Goal: Task Accomplishment & Management: Manage account settings

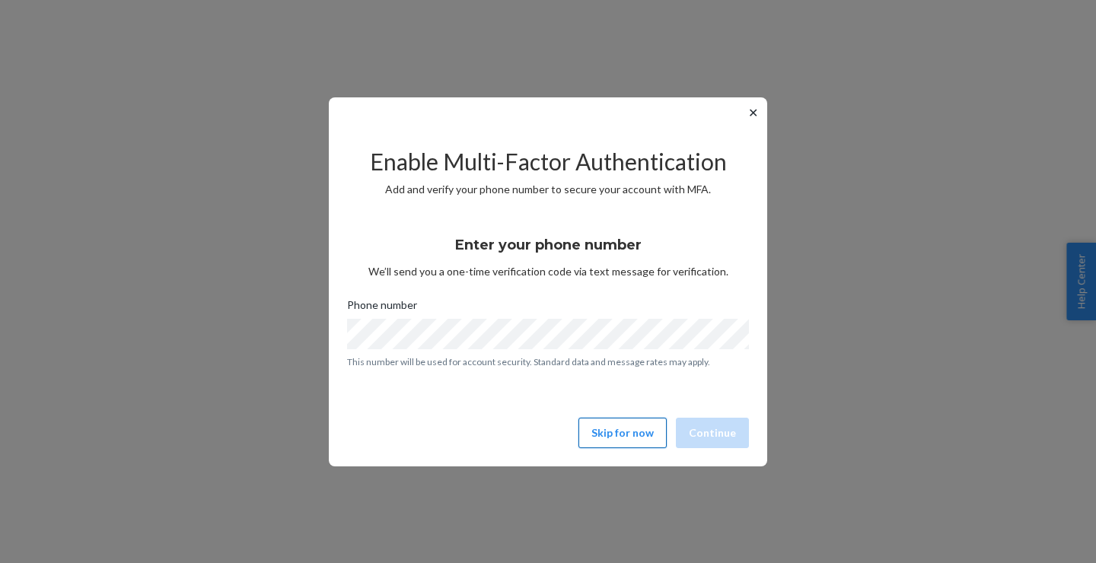
click at [604, 430] on button "Skip for now" at bounding box center [622, 433] width 88 height 30
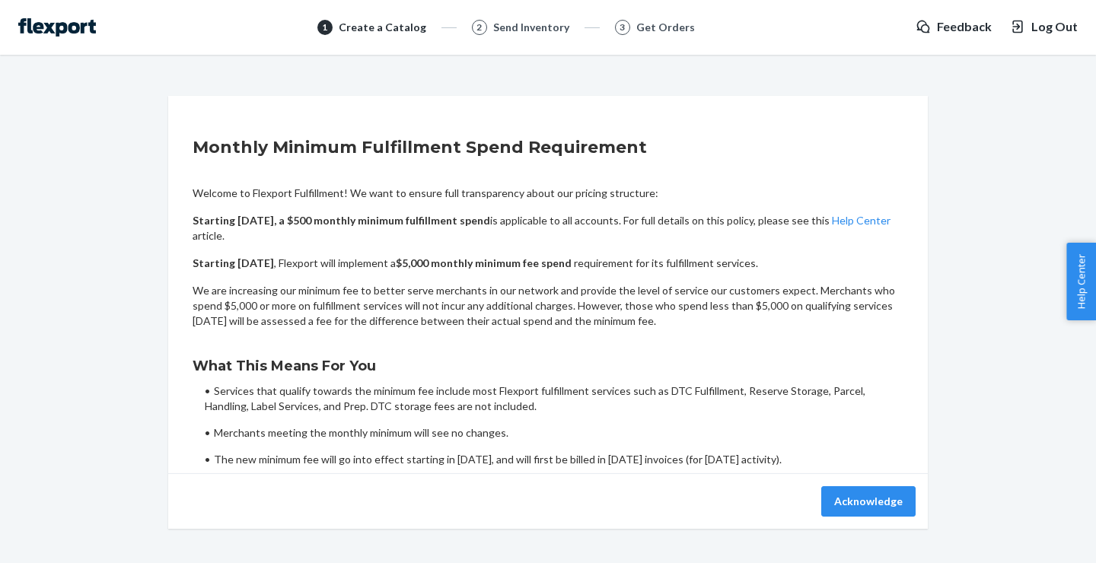
click at [77, 27] on img at bounding box center [57, 27] width 78 height 18
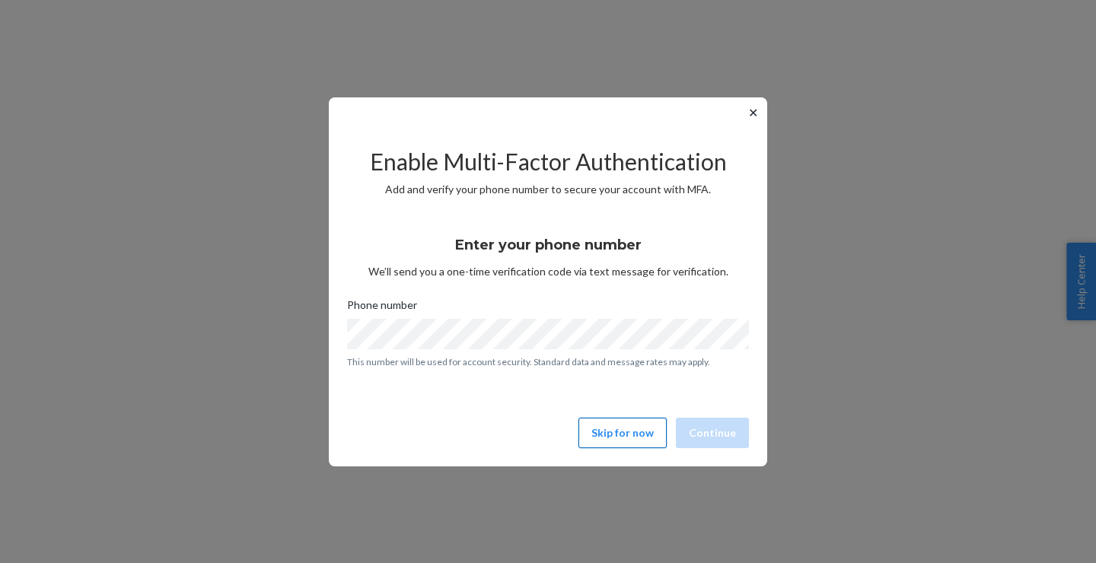
click at [617, 429] on button "Skip for now" at bounding box center [622, 433] width 88 height 30
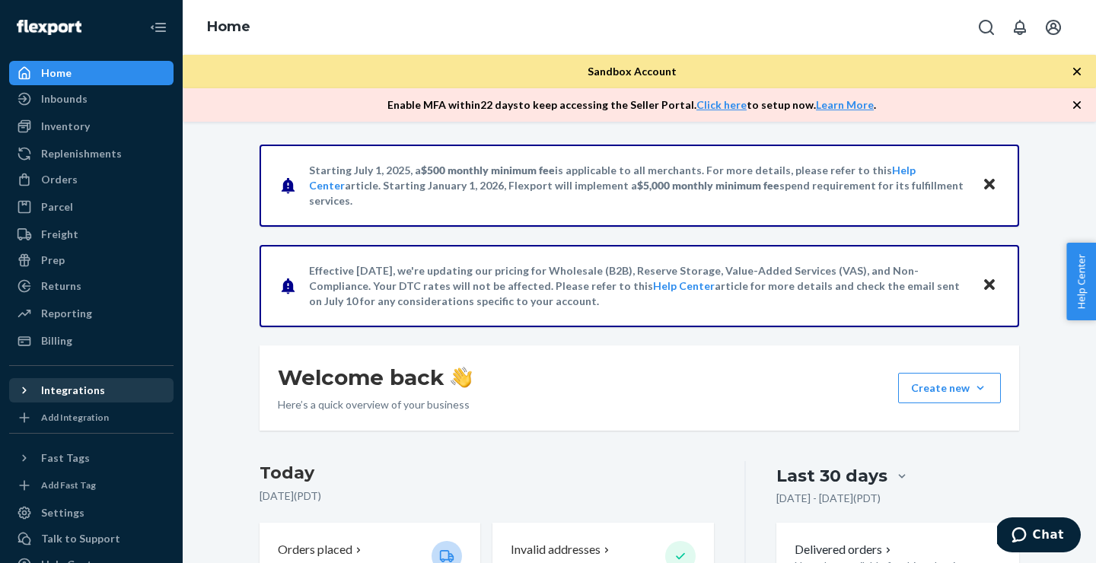
click at [80, 395] on div "Integrations" at bounding box center [73, 390] width 64 height 15
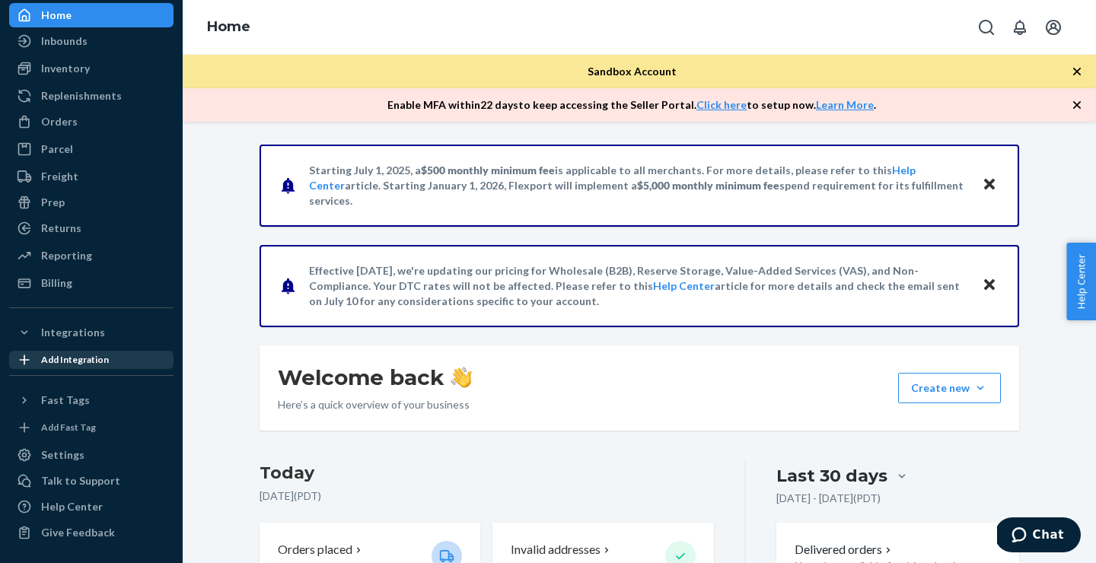
click at [100, 358] on div "Add Integration" at bounding box center [75, 359] width 68 height 13
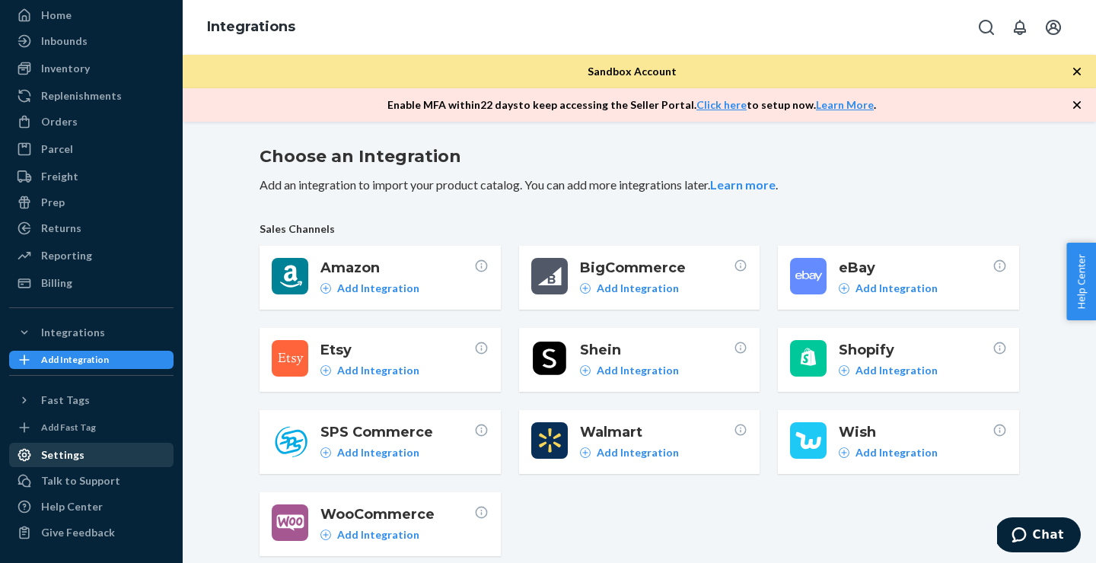
click at [67, 456] on div "Settings" at bounding box center [62, 455] width 43 height 15
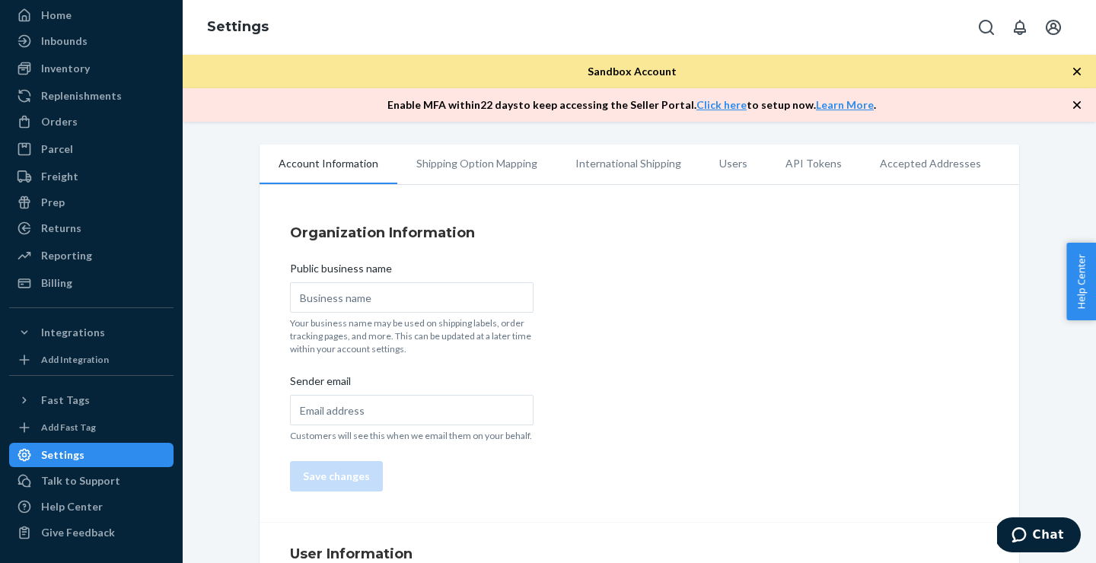
click at [811, 168] on li "API Tokens" at bounding box center [813, 164] width 94 height 38
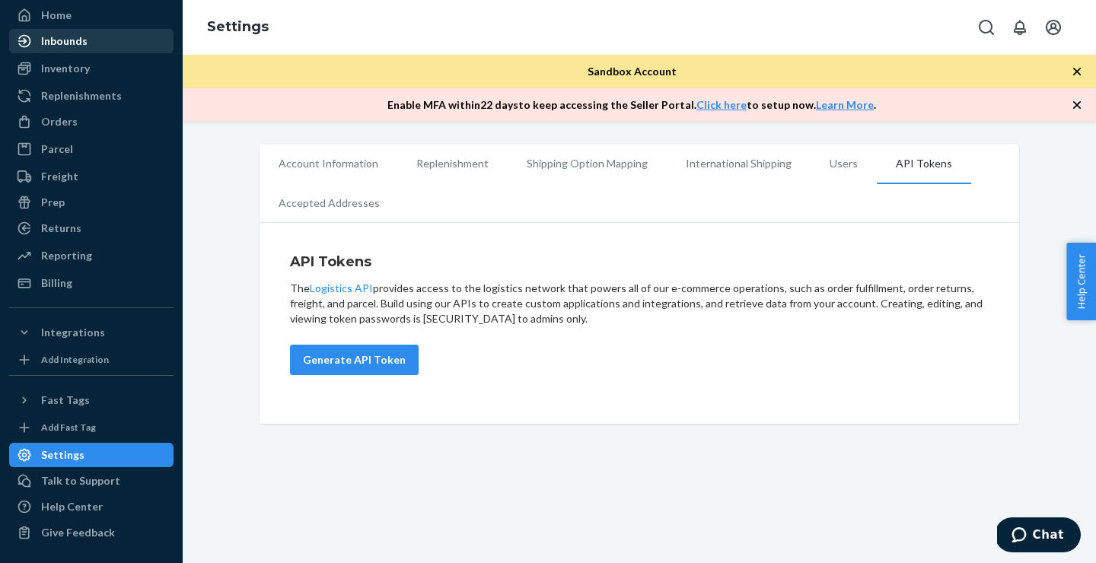
click at [75, 48] on div "Inbounds" at bounding box center [64, 40] width 46 height 15
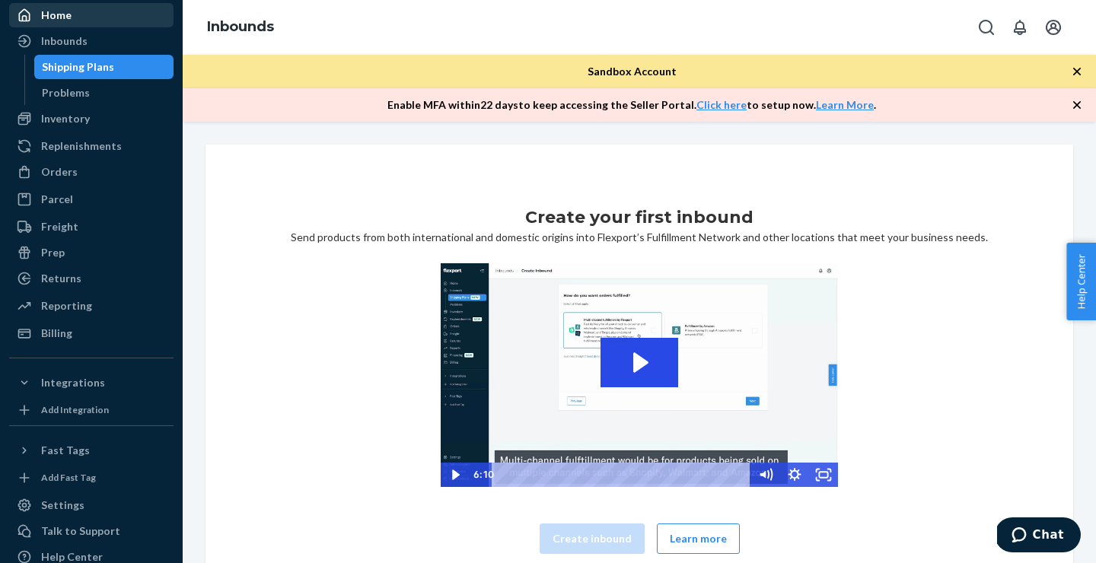
click at [62, 21] on div "Home" at bounding box center [56, 15] width 30 height 15
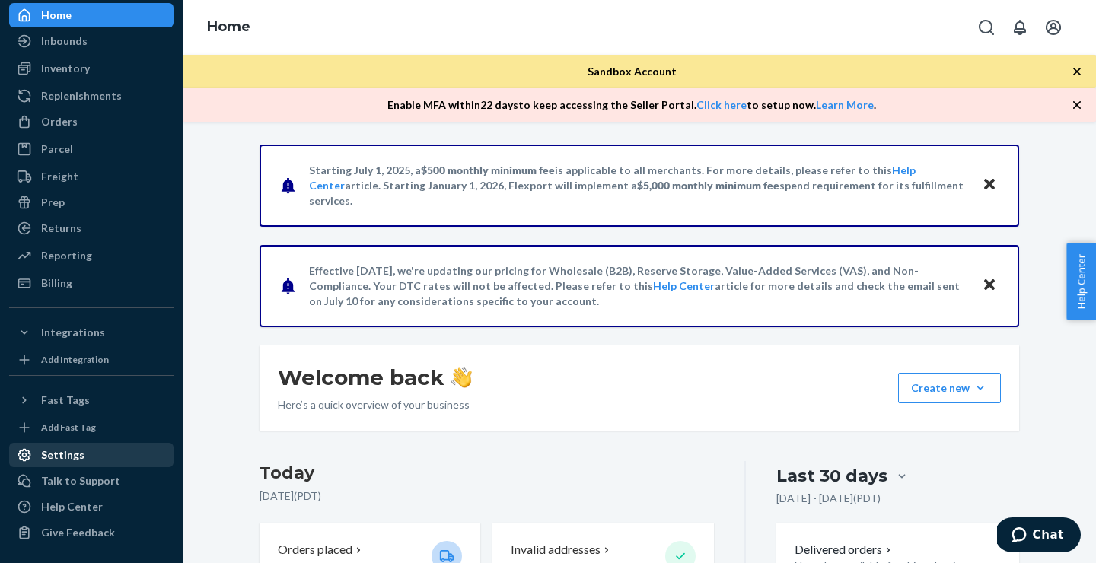
click at [71, 453] on div "Settings" at bounding box center [62, 455] width 43 height 15
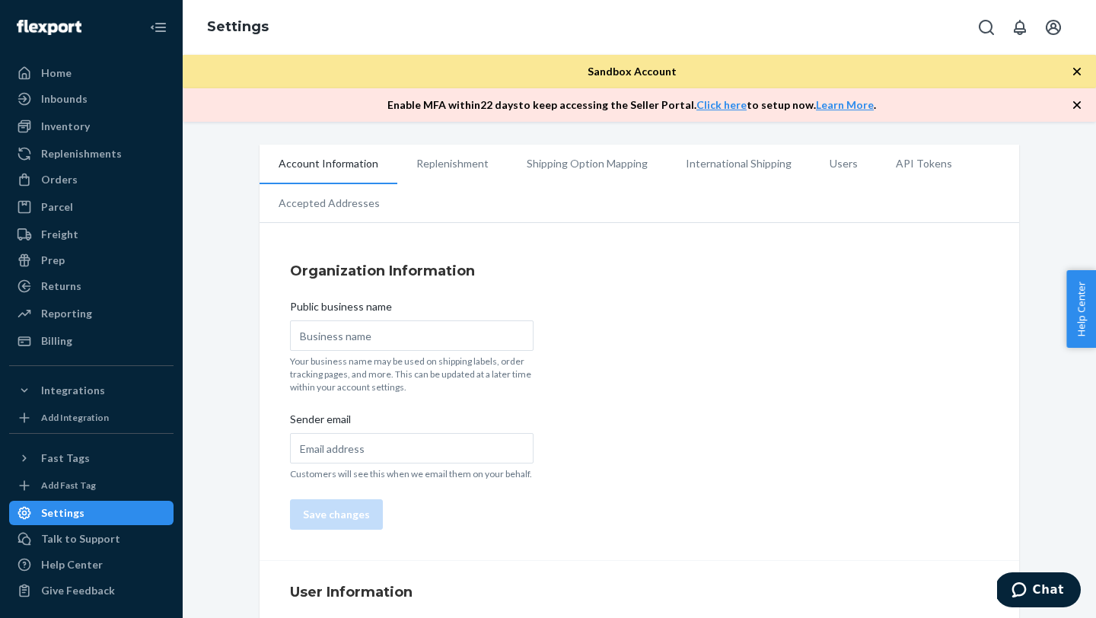
click at [910, 165] on li "API Tokens" at bounding box center [924, 164] width 94 height 38
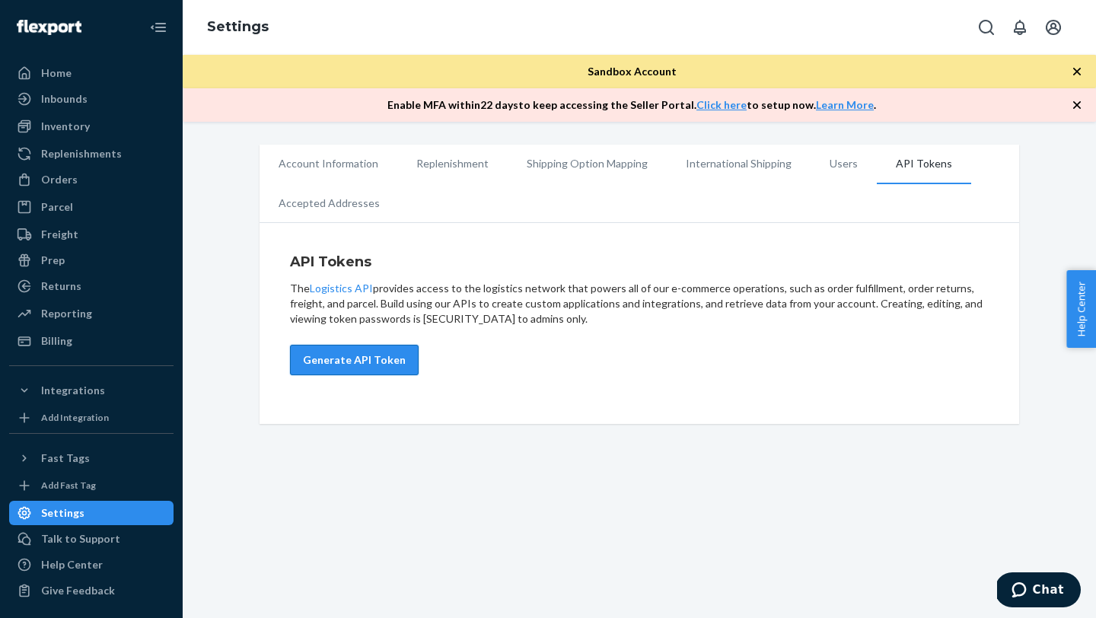
click at [346, 363] on button "Generate API Token" at bounding box center [354, 360] width 129 height 30
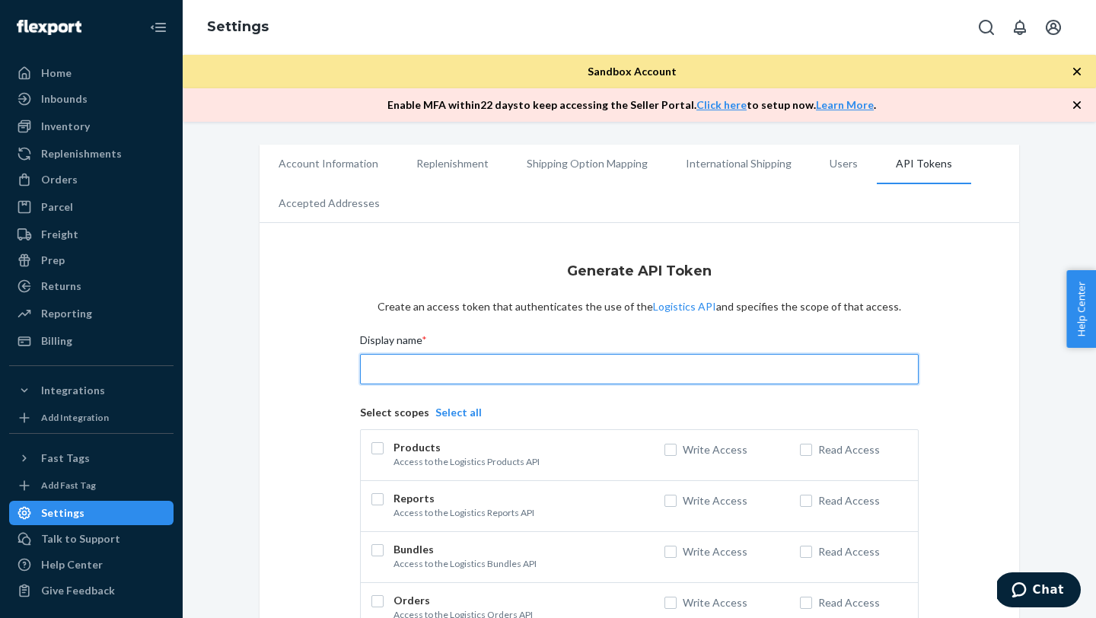
click at [414, 366] on input "Display name *" at bounding box center [639, 369] width 559 height 30
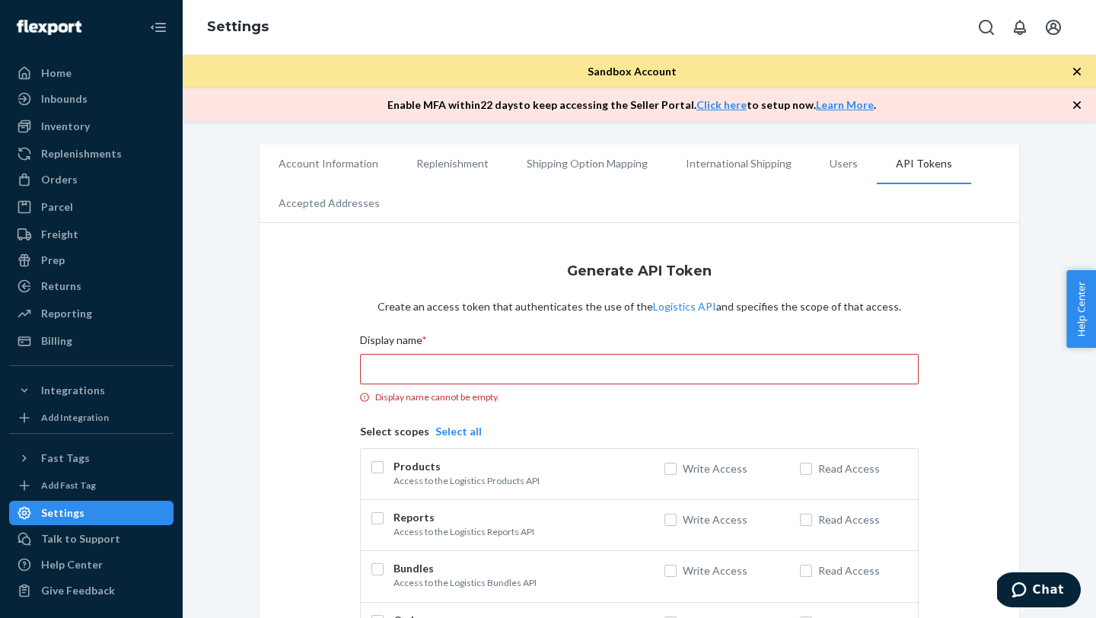
click at [441, 371] on input "Display name * Display name cannot be empty." at bounding box center [639, 369] width 559 height 30
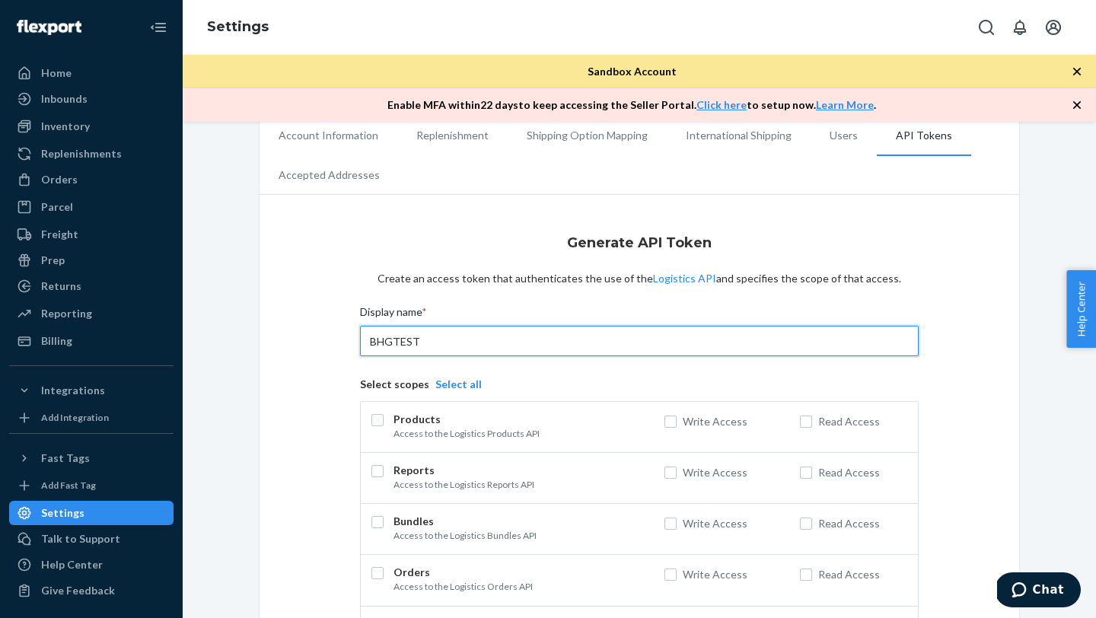
scroll to position [30, 0]
type input "BHGTEST"
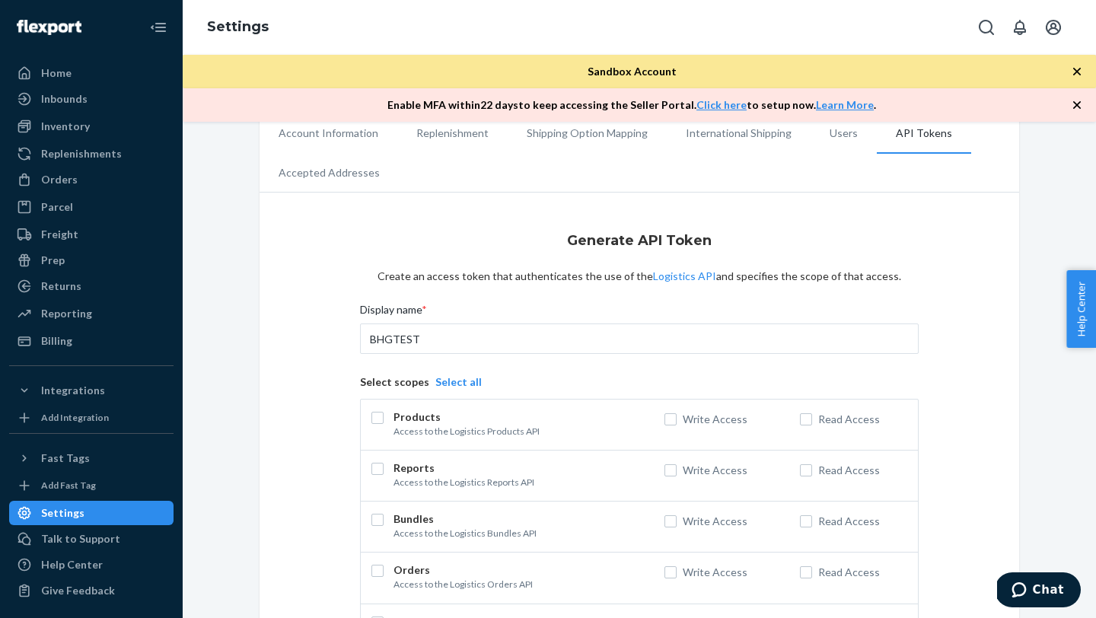
click at [440, 384] on button "Select all" at bounding box center [458, 381] width 46 height 15
checkbox input "true"
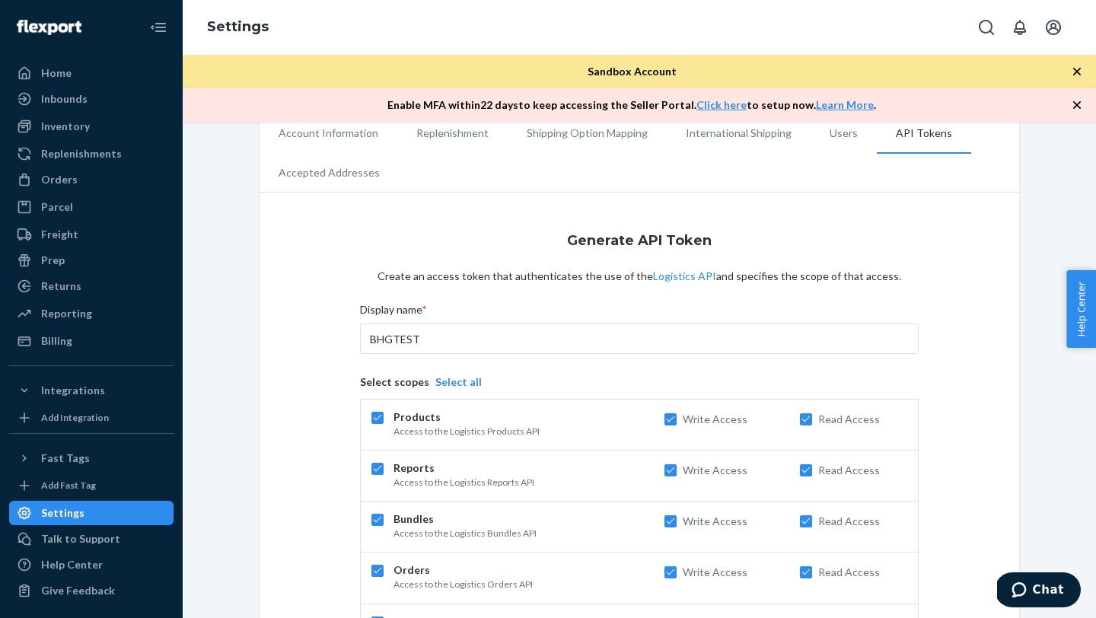
checkbox input "true"
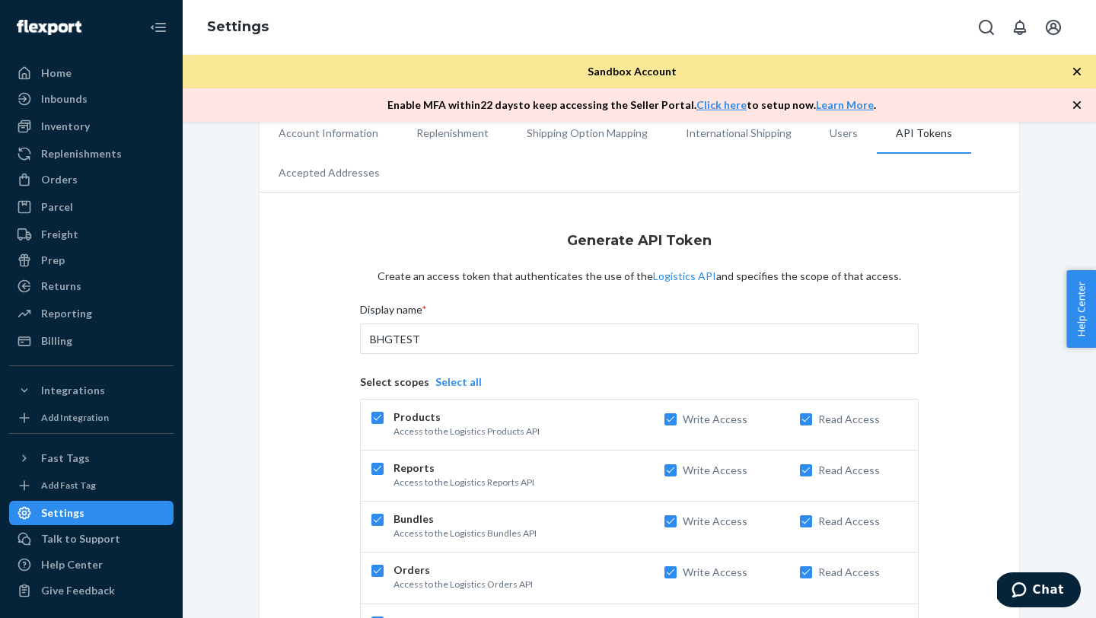
checkbox input "true"
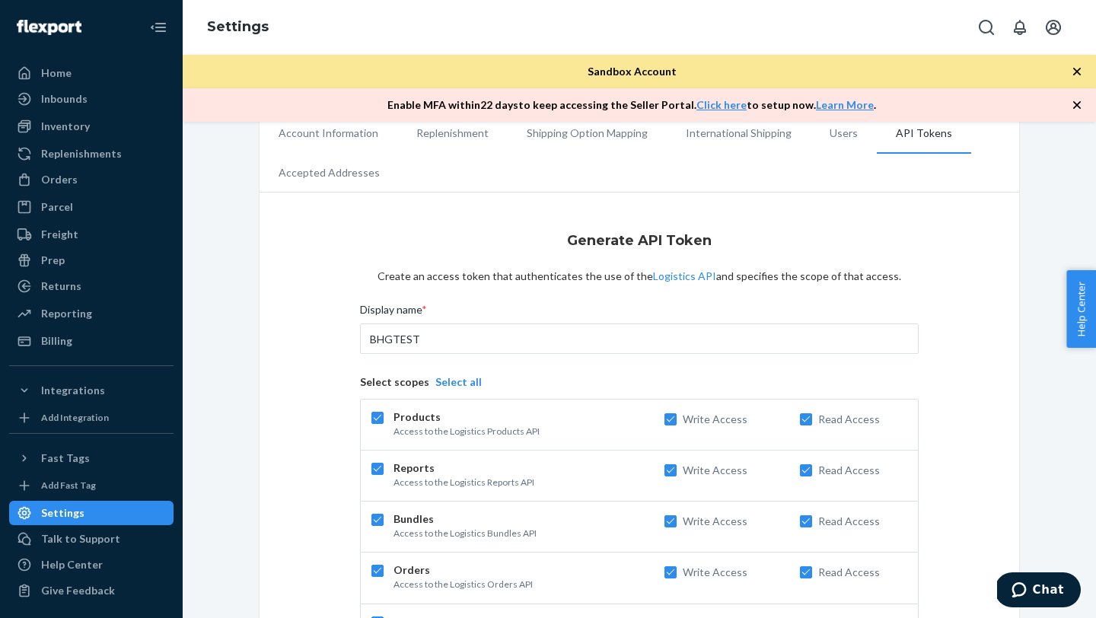
checkbox input "true"
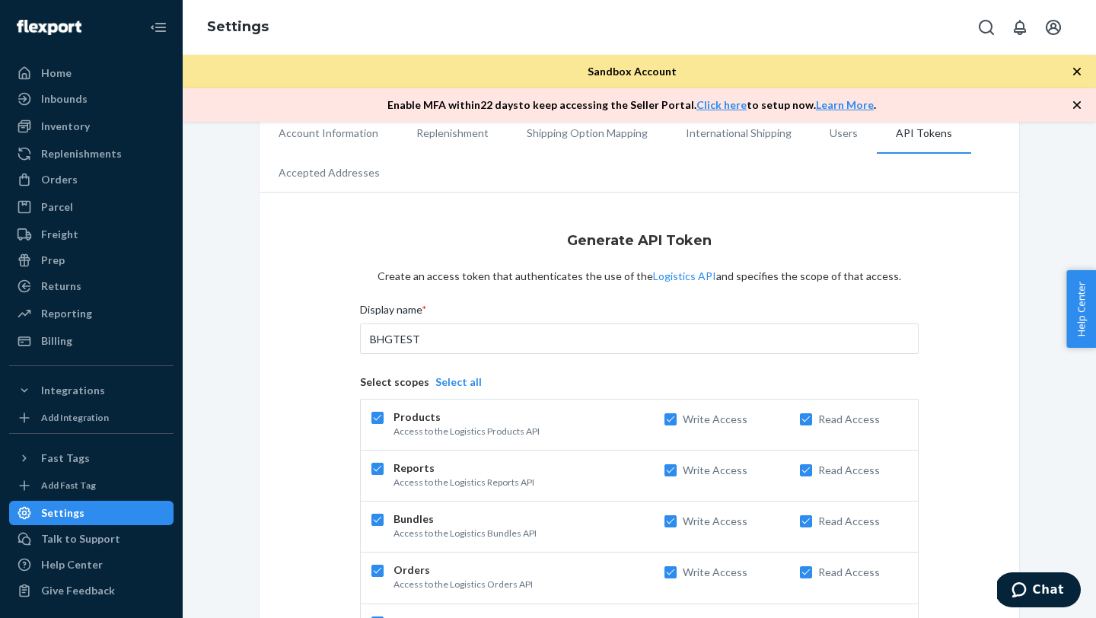
checkbox input "true"
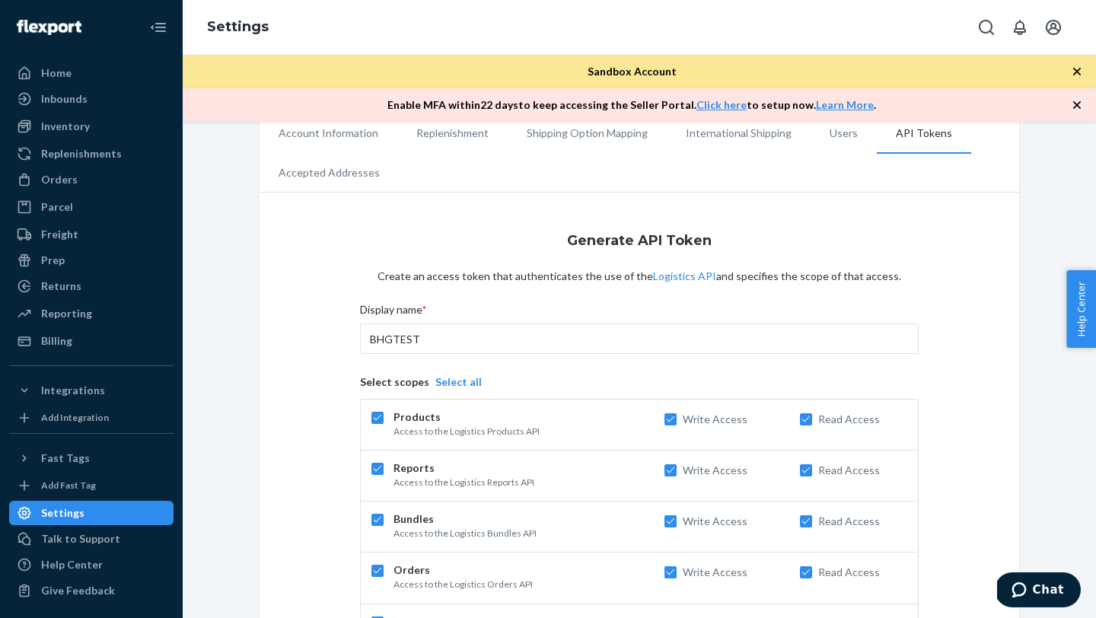
checkbox input "true"
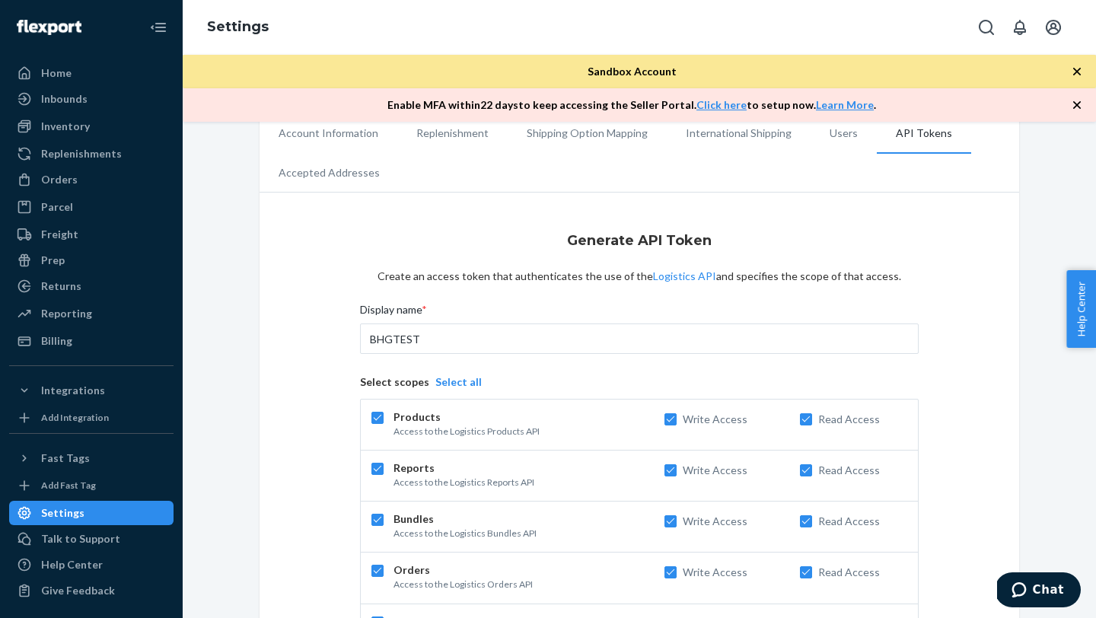
checkbox input "true"
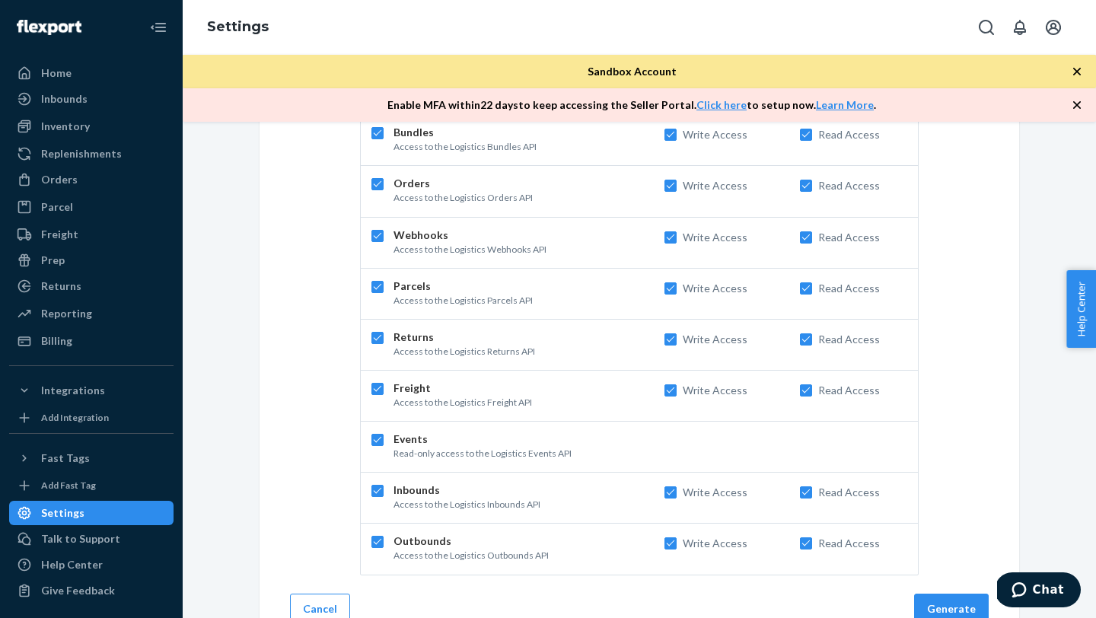
scroll to position [453, 0]
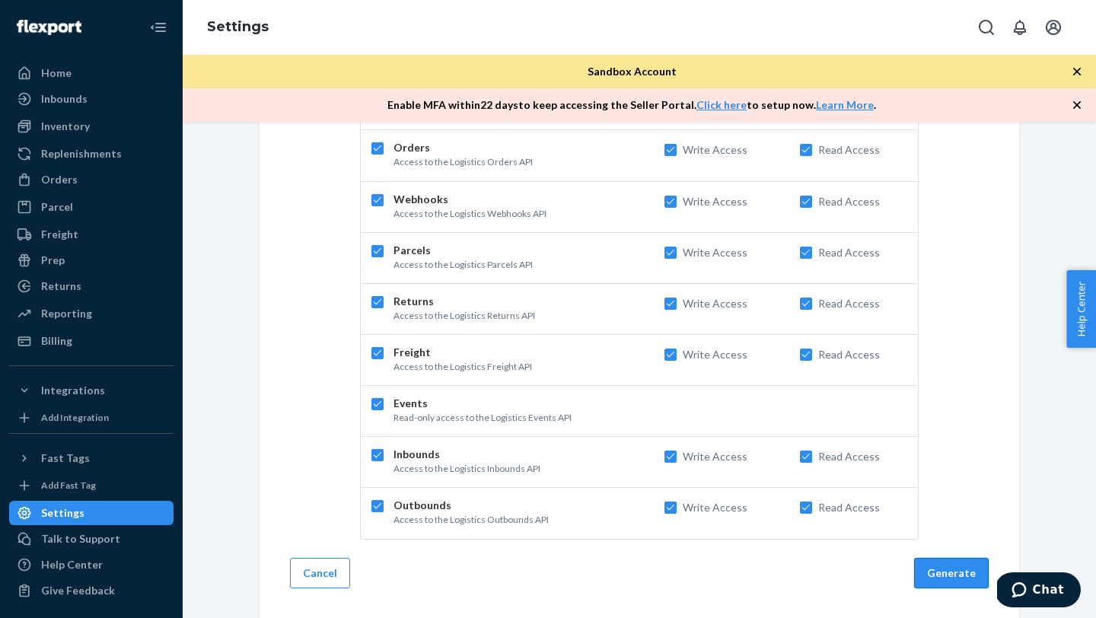
click at [941, 562] on button "Generate" at bounding box center [951, 573] width 75 height 30
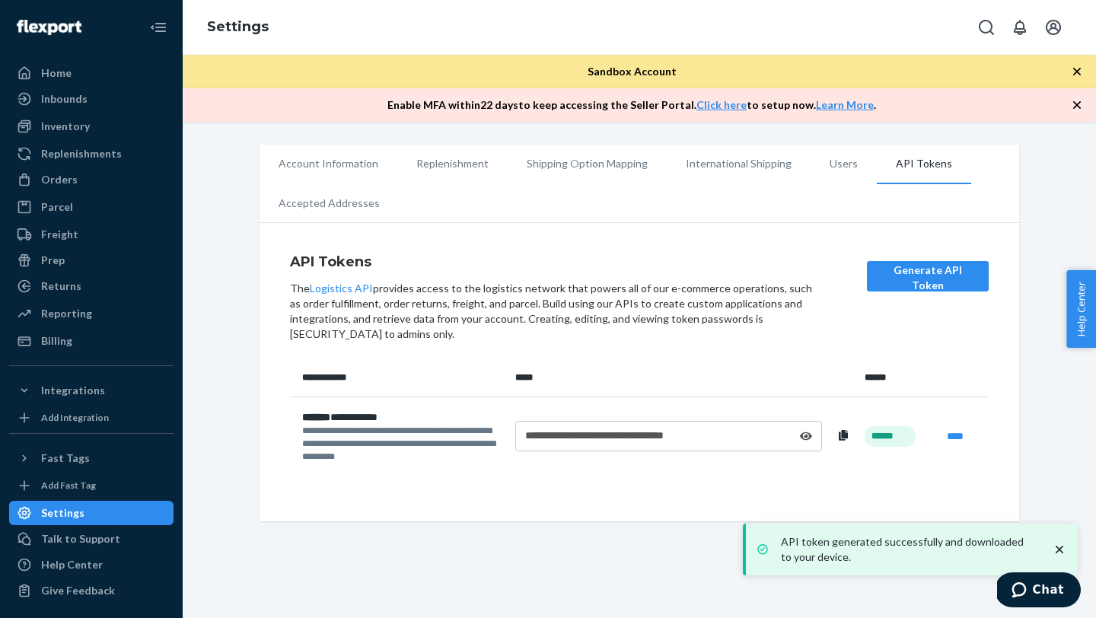
click at [805, 438] on icon at bounding box center [806, 436] width 12 height 8
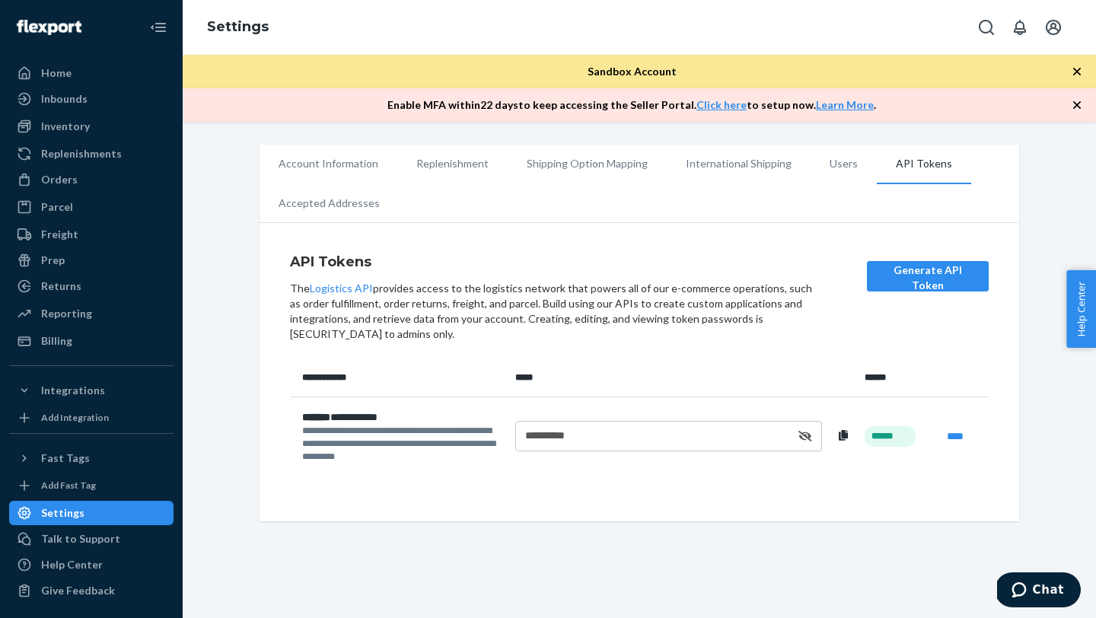
click at [843, 435] on icon at bounding box center [843, 435] width 9 height 11
click at [55, 74] on div "Home" at bounding box center [56, 72] width 30 height 15
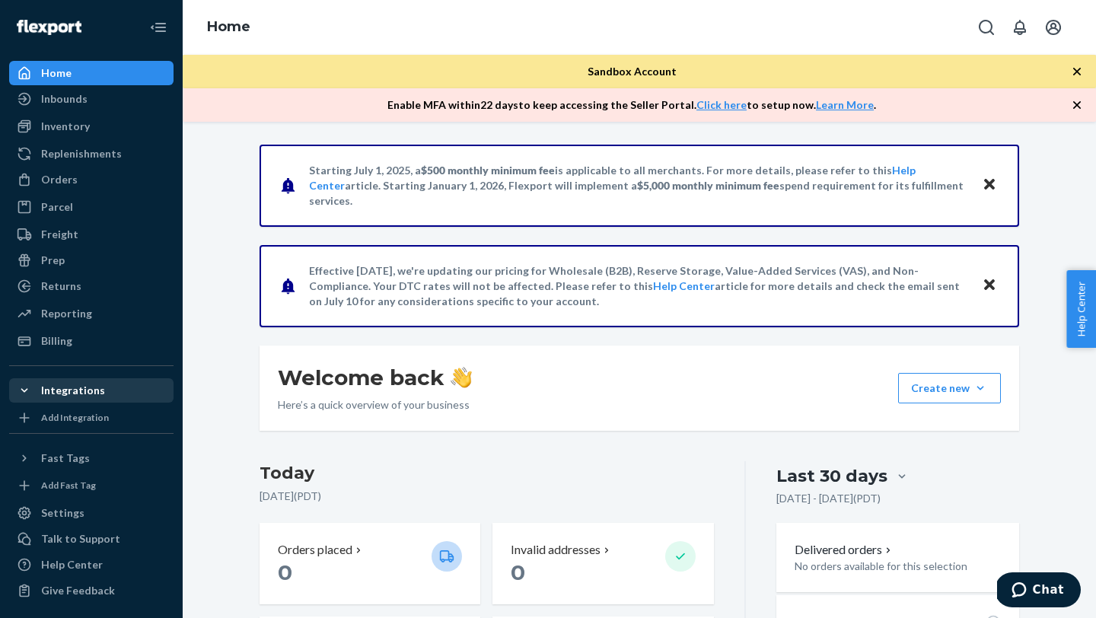
click at [72, 395] on div "Integrations" at bounding box center [73, 390] width 64 height 15
click at [75, 390] on div "Integrations" at bounding box center [73, 390] width 64 height 15
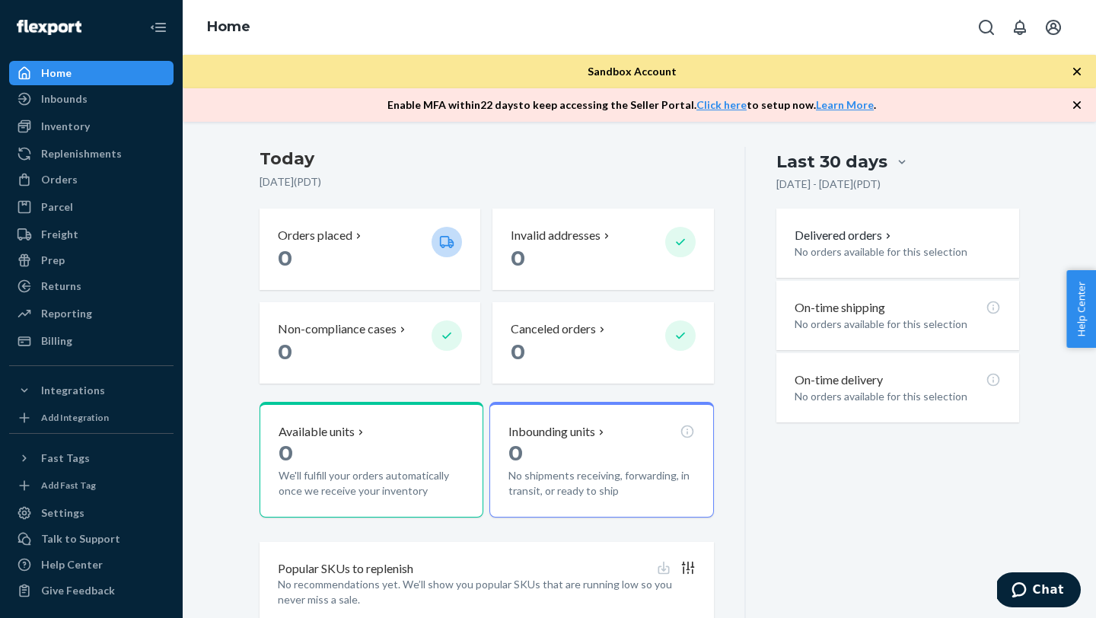
scroll to position [318, 0]
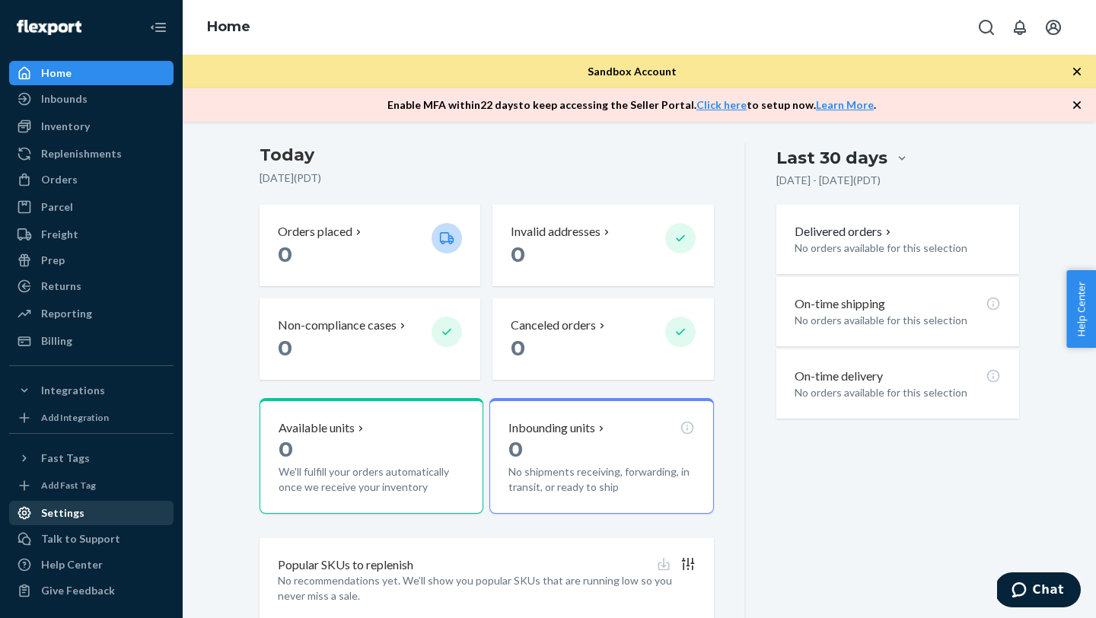
click at [51, 516] on div "Settings" at bounding box center [62, 512] width 43 height 15
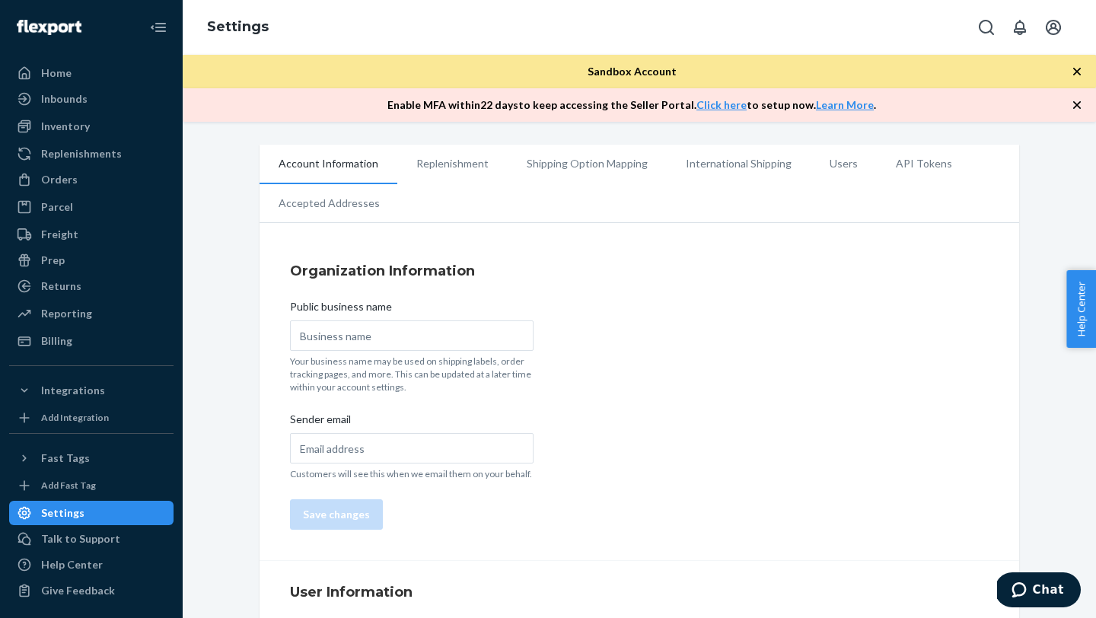
click at [903, 159] on li "API Tokens" at bounding box center [924, 164] width 94 height 38
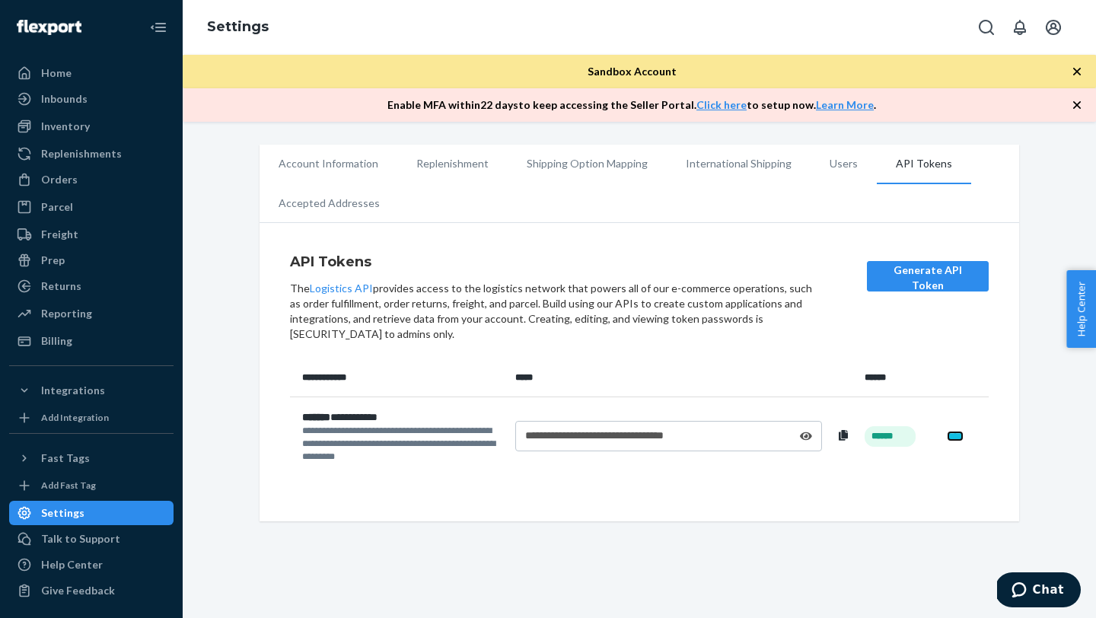
click at [957, 436] on link "****" at bounding box center [955, 436] width 17 height 11
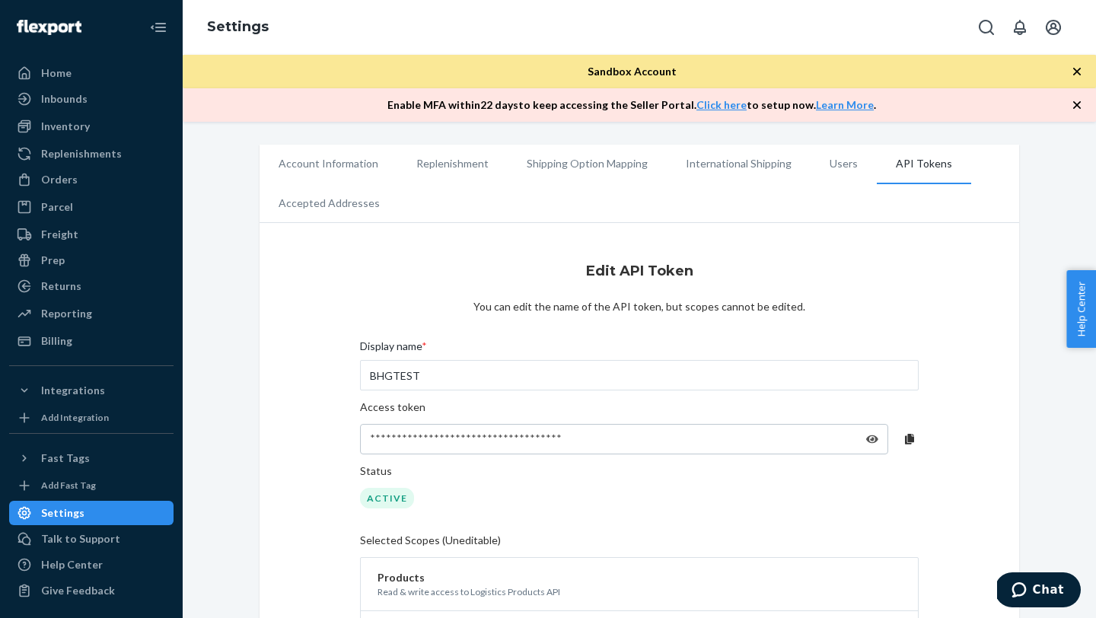
click at [871, 440] on icon at bounding box center [872, 439] width 12 height 8
click at [69, 72] on div "Home" at bounding box center [56, 72] width 30 height 15
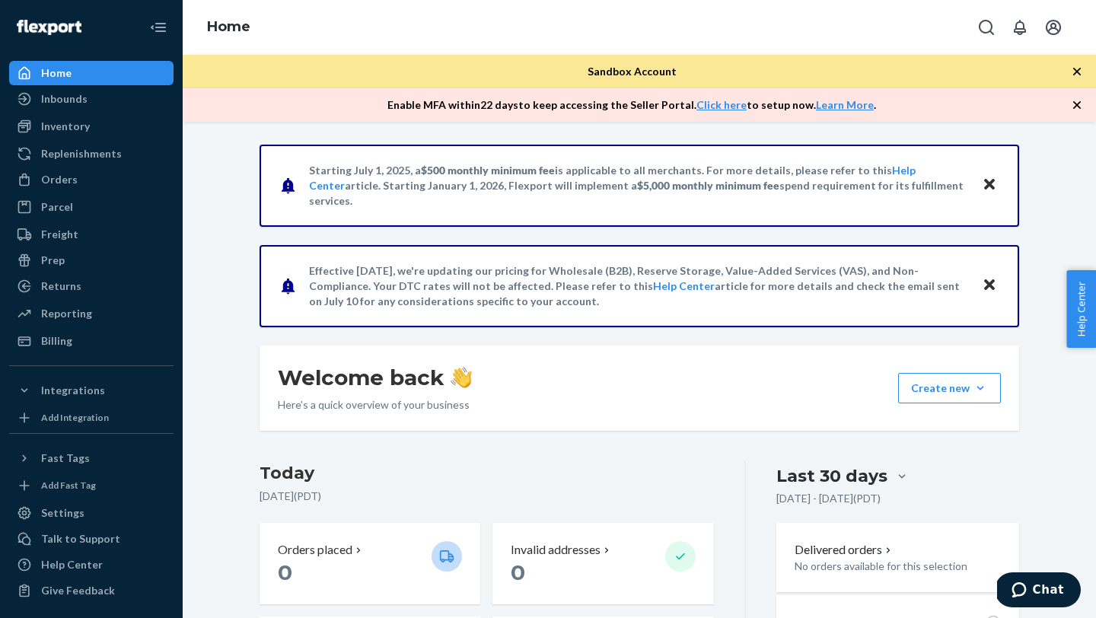
drag, startPoint x: 597, startPoint y: 71, endPoint x: 641, endPoint y: 71, distance: 43.4
click at [641, 71] on span "Sandbox Account" at bounding box center [632, 71] width 89 height 13
click at [70, 104] on div "Inbounds" at bounding box center [64, 98] width 46 height 15
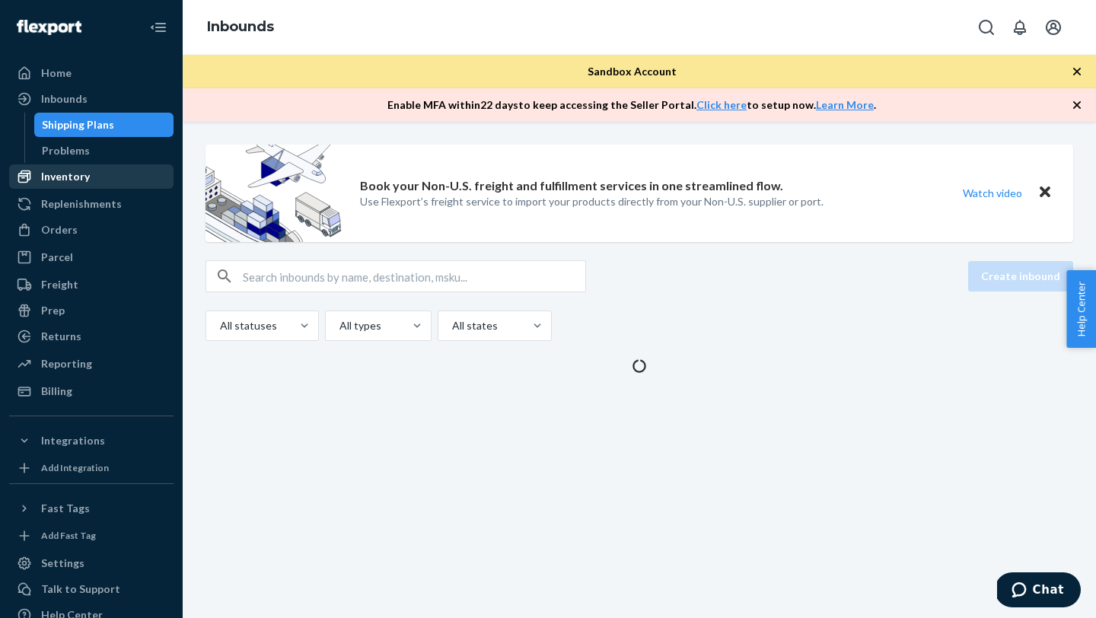
click at [62, 177] on div "Inventory" at bounding box center [65, 176] width 49 height 15
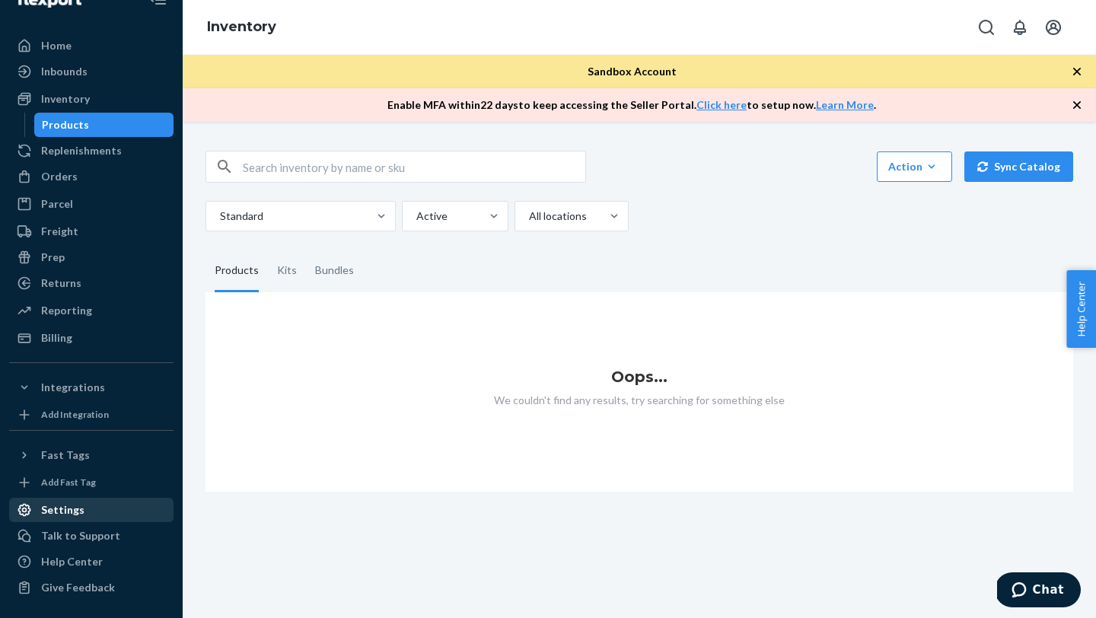
click at [53, 505] on div "Settings" at bounding box center [62, 509] width 43 height 15
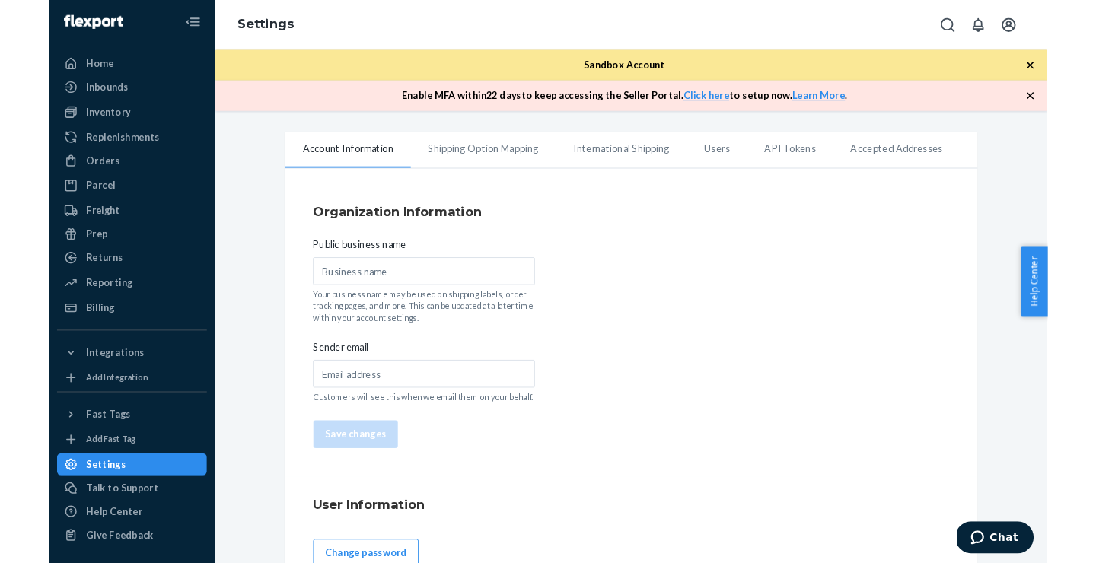
scroll to position [3, 0]
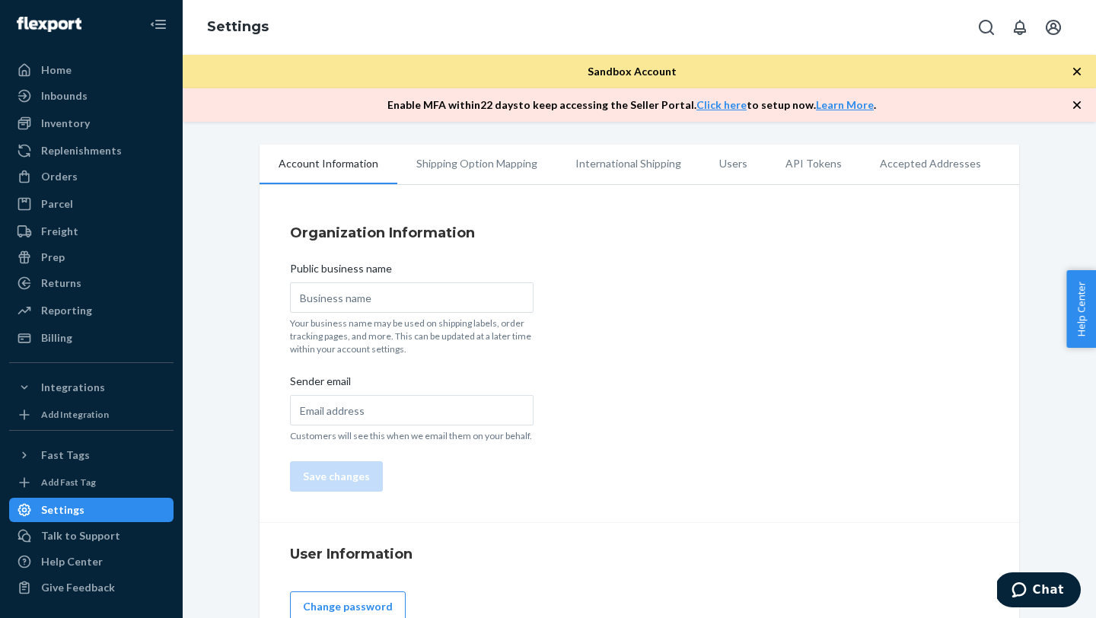
click at [805, 167] on li "API Tokens" at bounding box center [813, 164] width 94 height 38
